Goal: Task Accomplishment & Management: Use online tool/utility

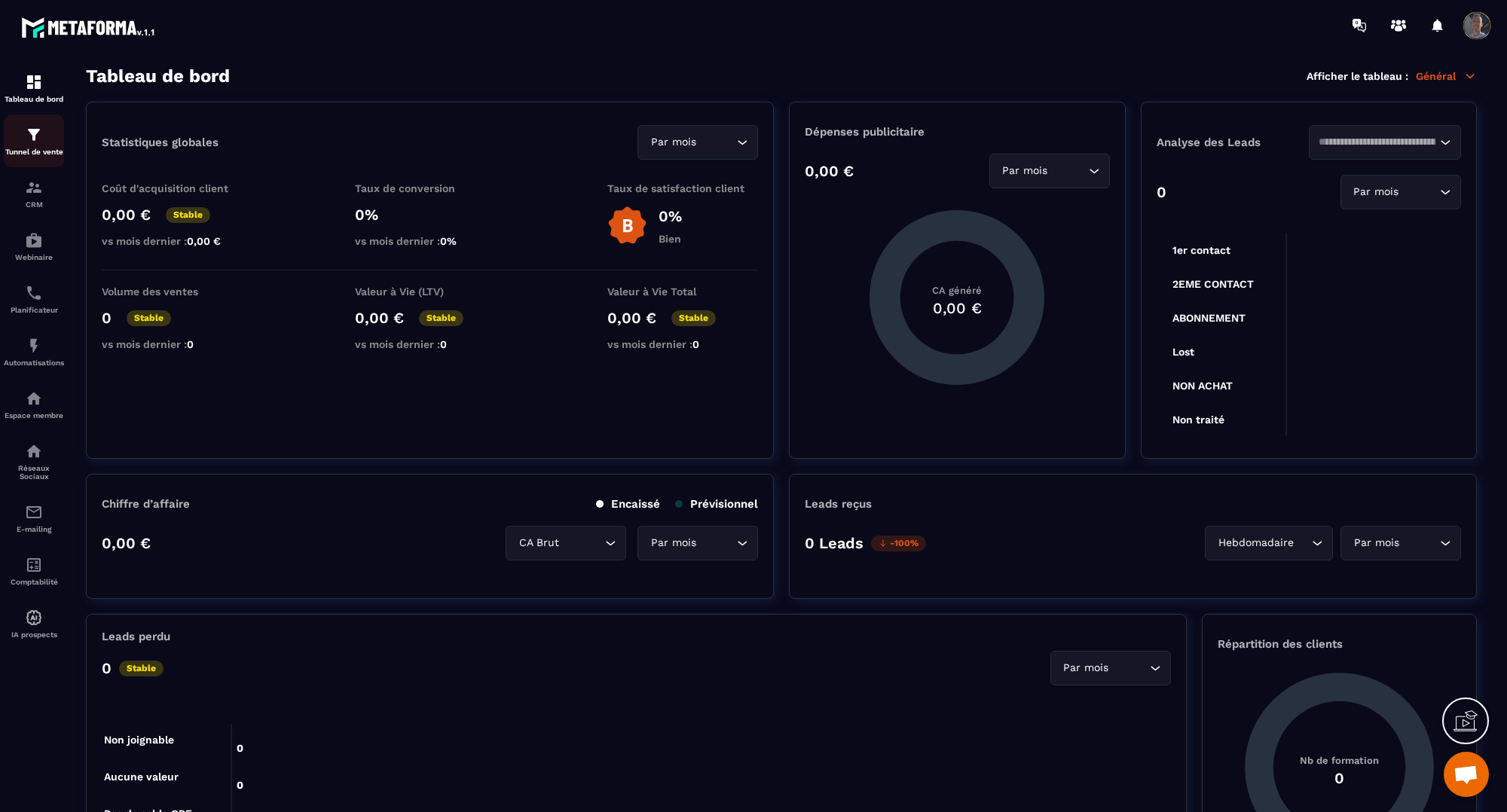
click at [36, 141] on img at bounding box center [33, 134] width 18 height 18
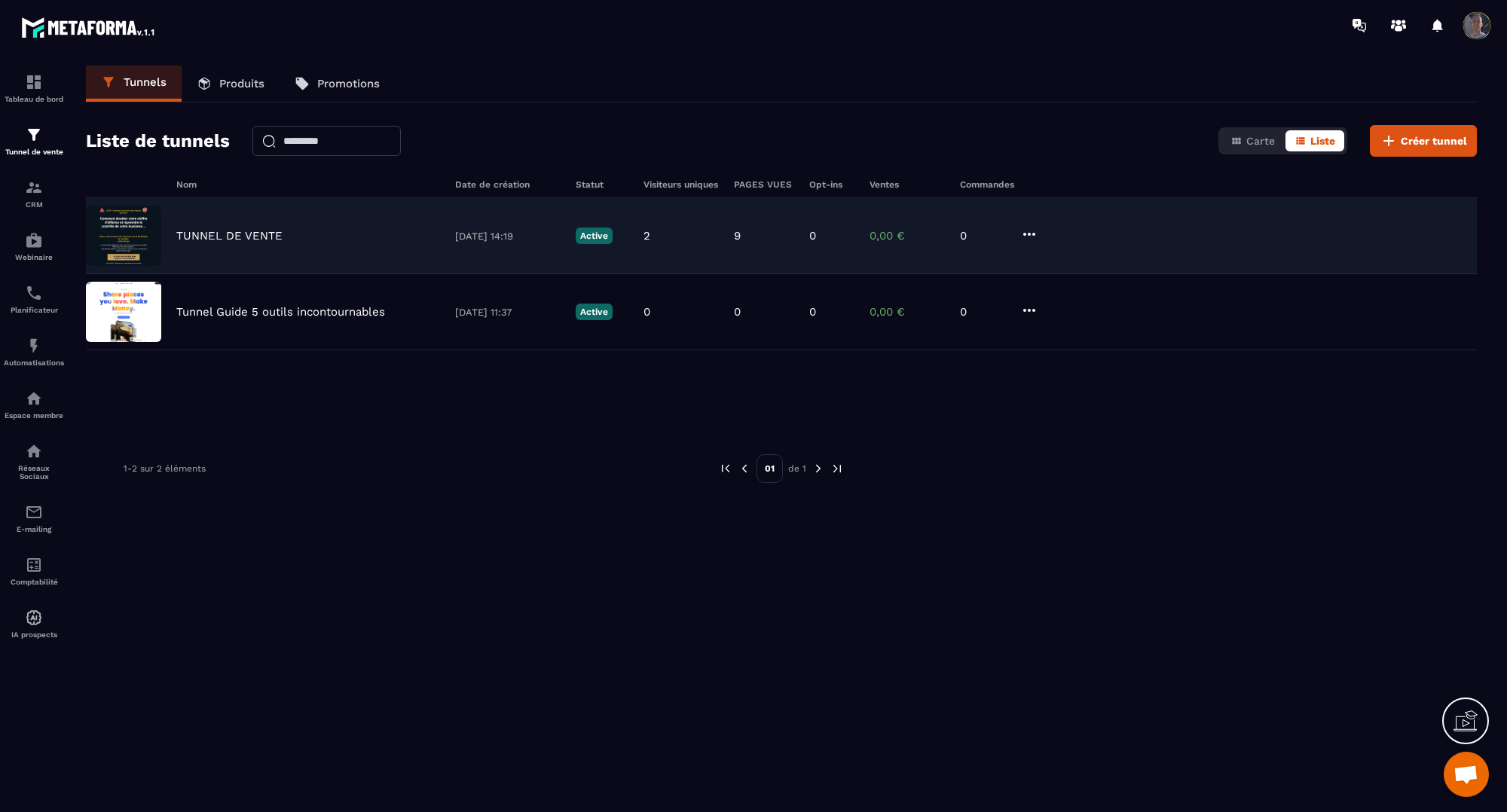
click at [202, 232] on p "TUNNEL DE VENTE" at bounding box center [229, 235] width 106 height 13
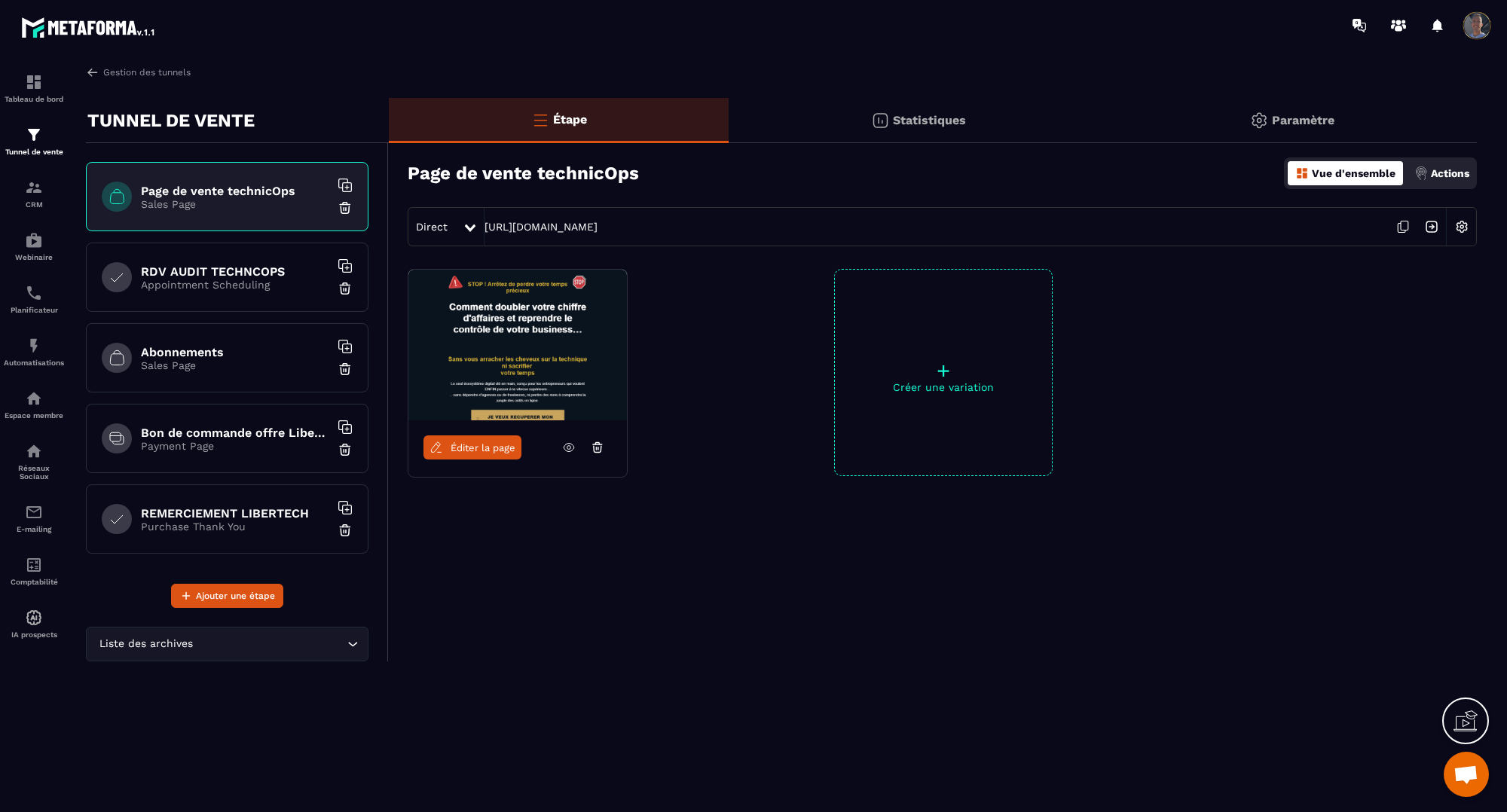
drag, startPoint x: 204, startPoint y: 368, endPoint x: 210, endPoint y: 445, distance: 77.2
click at [204, 368] on p "Sales Page" at bounding box center [234, 366] width 189 height 12
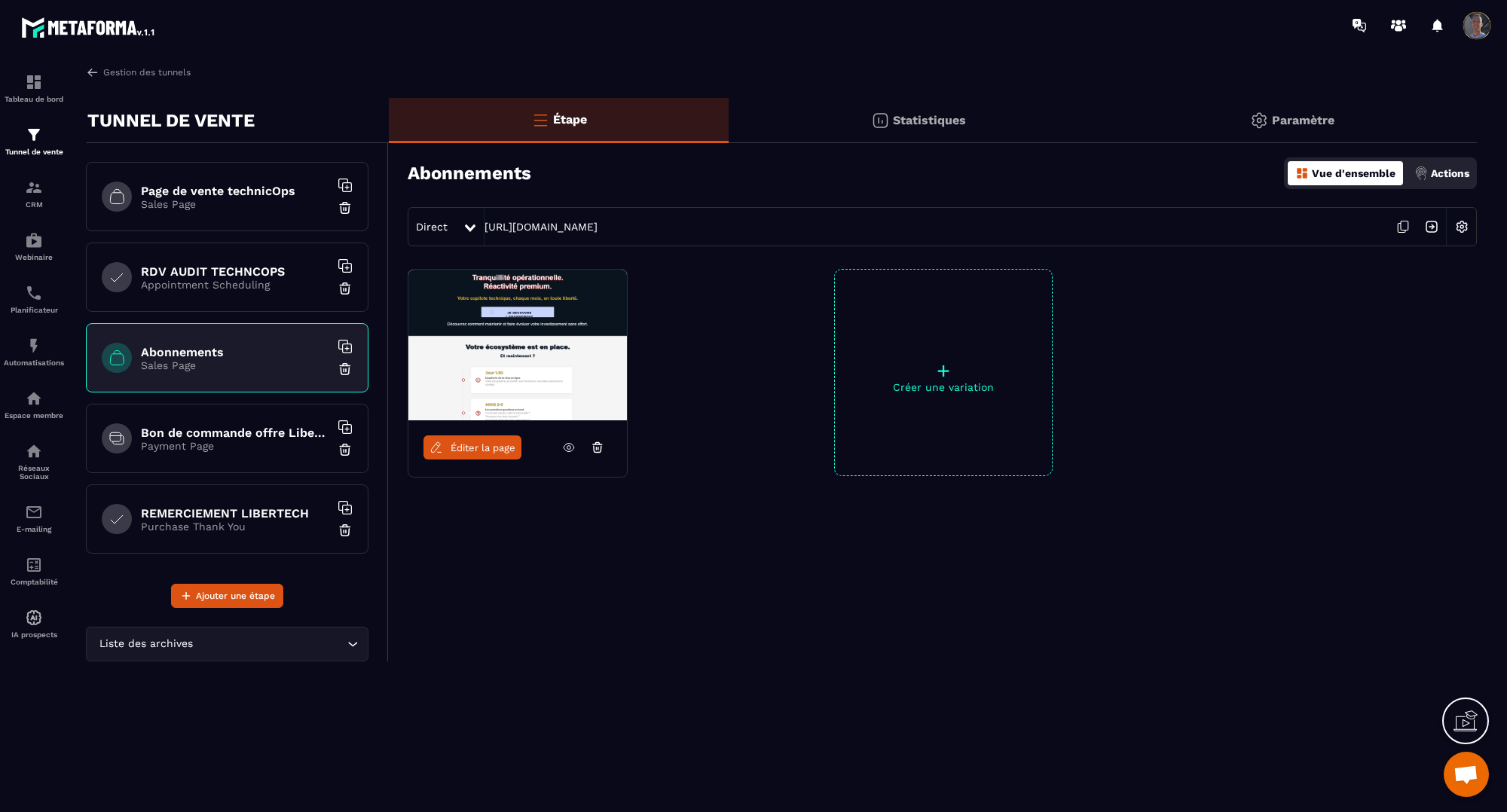
click at [223, 426] on h6 "Bon de commande offre LiberTech" at bounding box center [234, 432] width 189 height 14
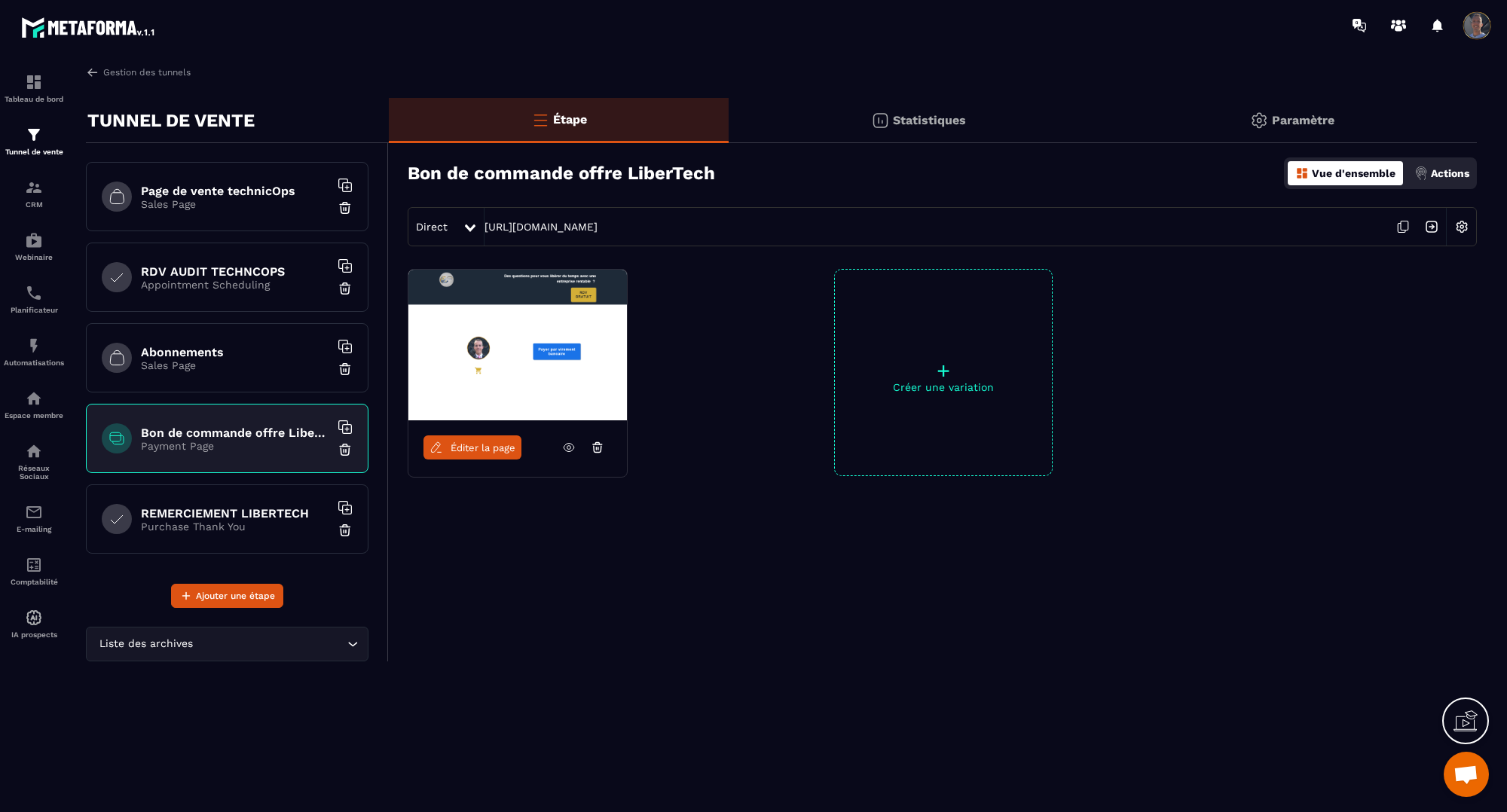
click at [223, 426] on h6 "Bon de commande offre LiberTech" at bounding box center [234, 432] width 189 height 14
click at [571, 445] on icon at bounding box center [569, 448] width 11 height 9
click at [501, 445] on span "Éditer la page" at bounding box center [482, 448] width 64 height 12
